Goal: Navigation & Orientation: Find specific page/section

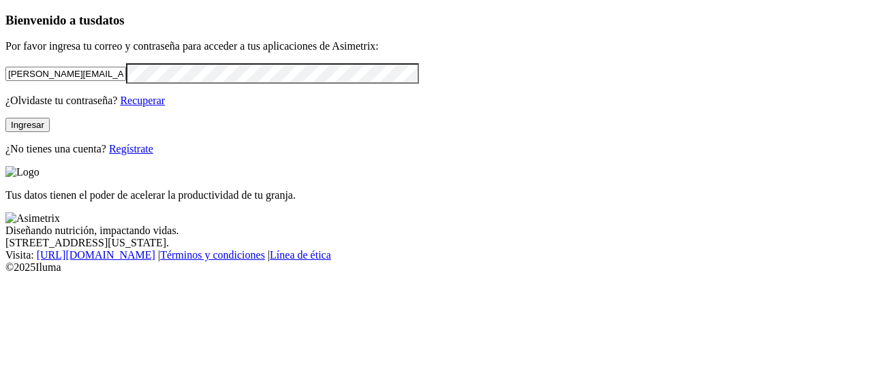
click at [126, 81] on input "[PERSON_NAME][EMAIL_ADDRESS][PERSON_NAME][DOMAIN_NAME]" at bounding box center [65, 74] width 121 height 14
type input "[PERSON_NAME][EMAIL_ADDRESS][PERSON_NAME][DOMAIN_NAME]"
click at [50, 132] on button "Ingresar" at bounding box center [27, 125] width 44 height 14
